Goal: Obtain resource: Download file/media

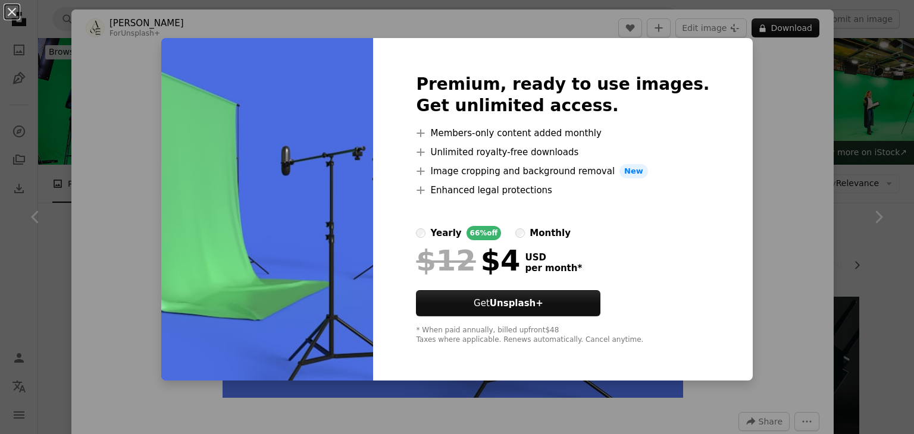
scroll to position [569, 0]
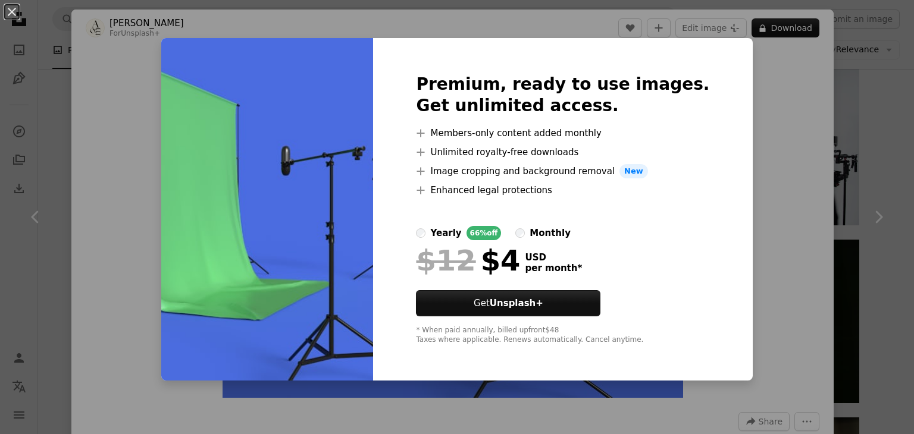
click at [40, 137] on div "An X shape Premium, ready to use images. Get unlimited access. A plus sign Memb…" at bounding box center [457, 217] width 914 height 434
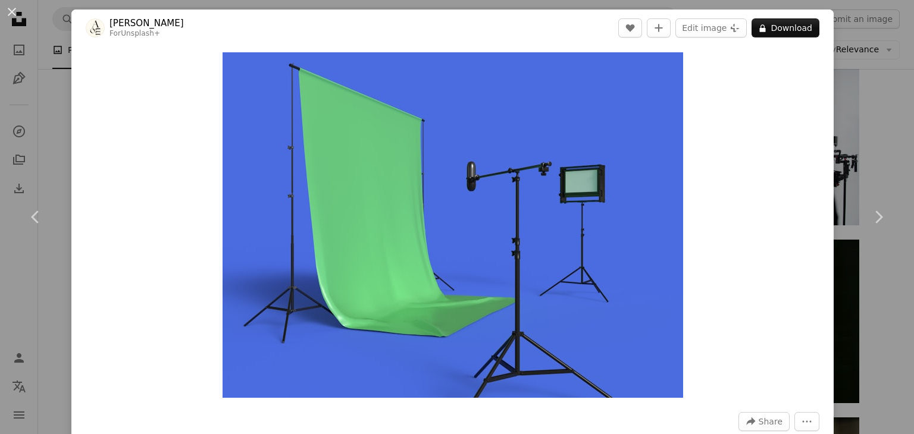
click at [54, 115] on div "An X shape Chevron left Chevron right [PERSON_NAME] For Unsplash+ A heart A plu…" at bounding box center [457, 217] width 914 height 434
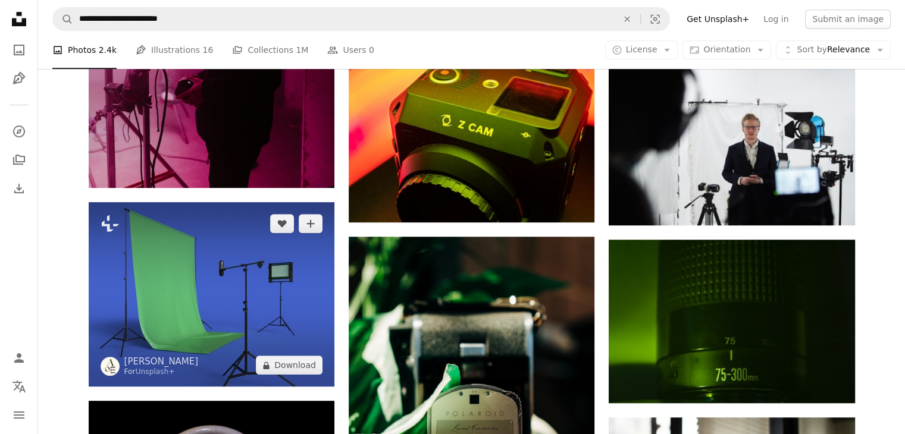
click at [201, 202] on img at bounding box center [212, 294] width 246 height 184
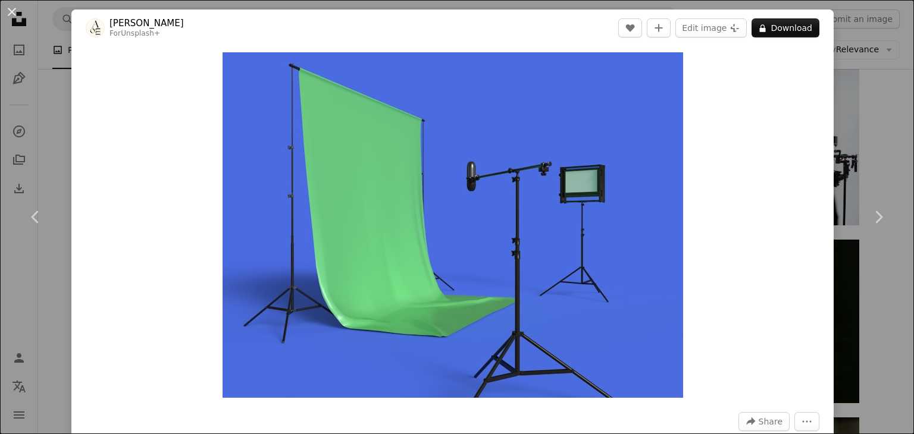
click at [740, 111] on div "Zoom in" at bounding box center [452, 225] width 762 height 358
click at [251, 419] on div "A forward-right arrow Share More Actions" at bounding box center [453, 421] width 734 height 19
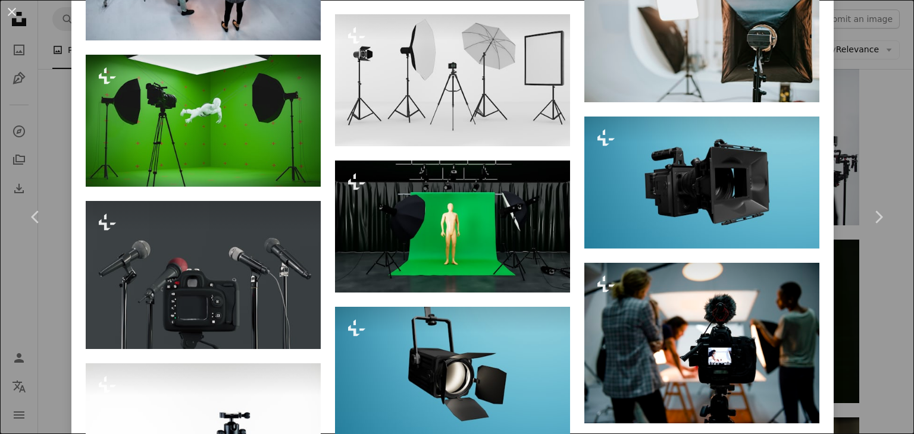
scroll to position [1592, 0]
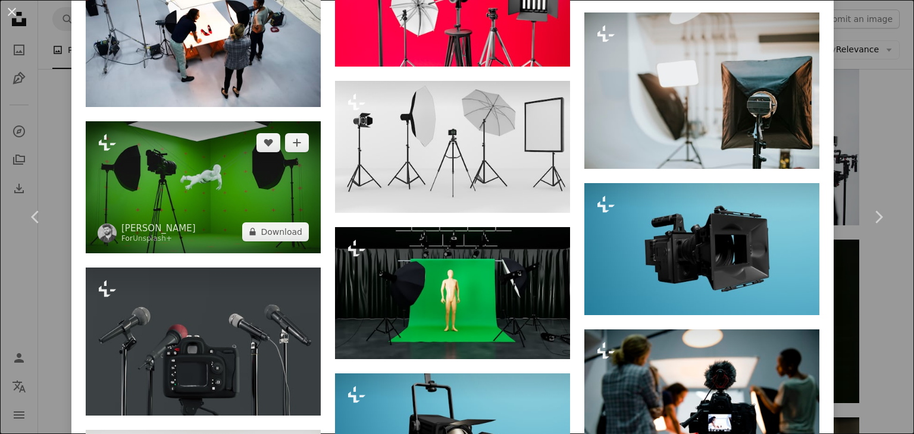
click at [196, 167] on img at bounding box center [203, 187] width 235 height 132
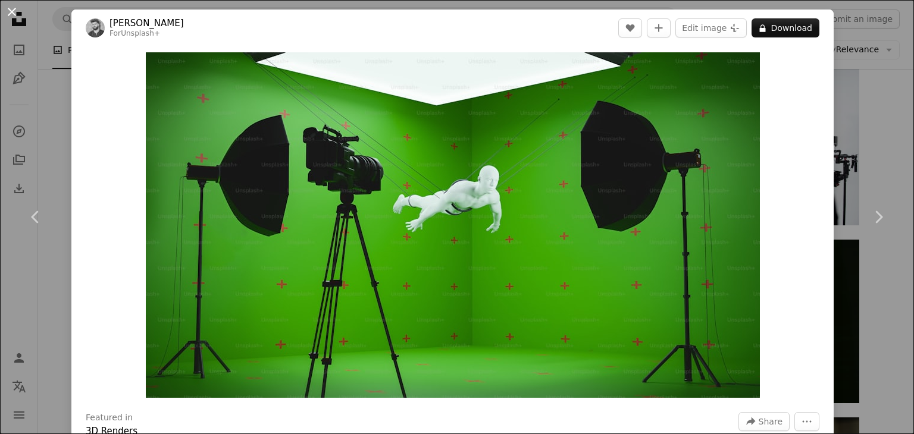
click at [15, 11] on button "An X shape" at bounding box center [12, 12] width 14 height 14
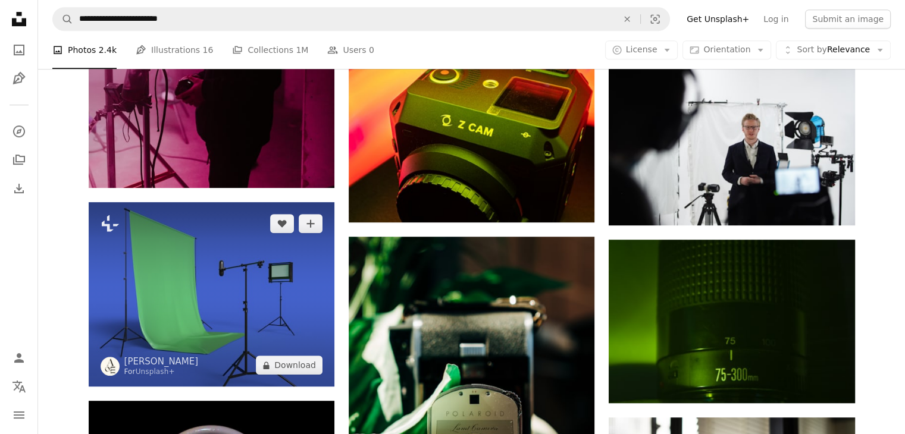
click at [168, 202] on img at bounding box center [212, 294] width 246 height 184
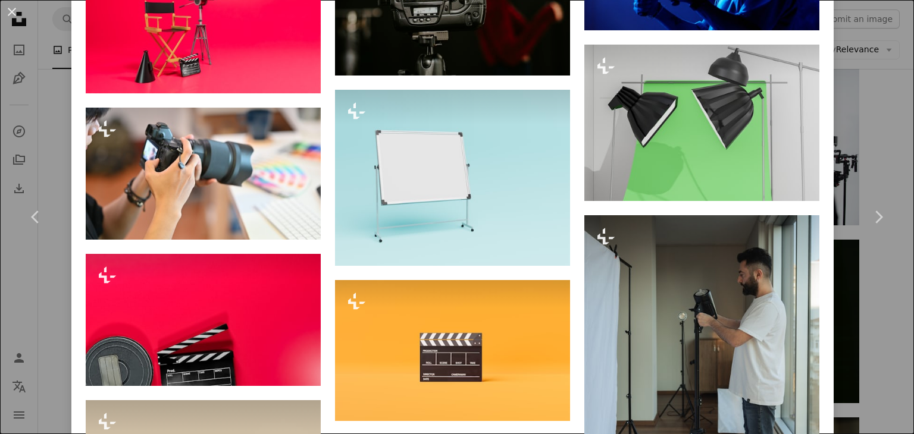
scroll to position [3214, 0]
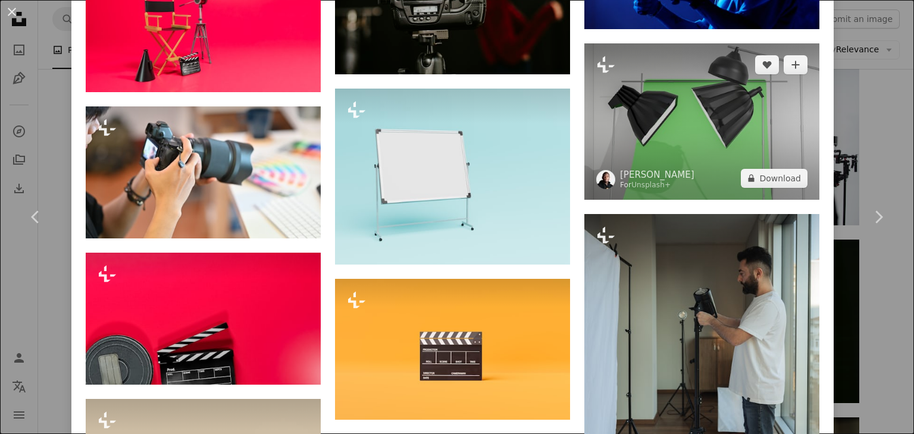
click at [665, 96] on img at bounding box center [701, 121] width 235 height 156
